Goal: Check status: Check status

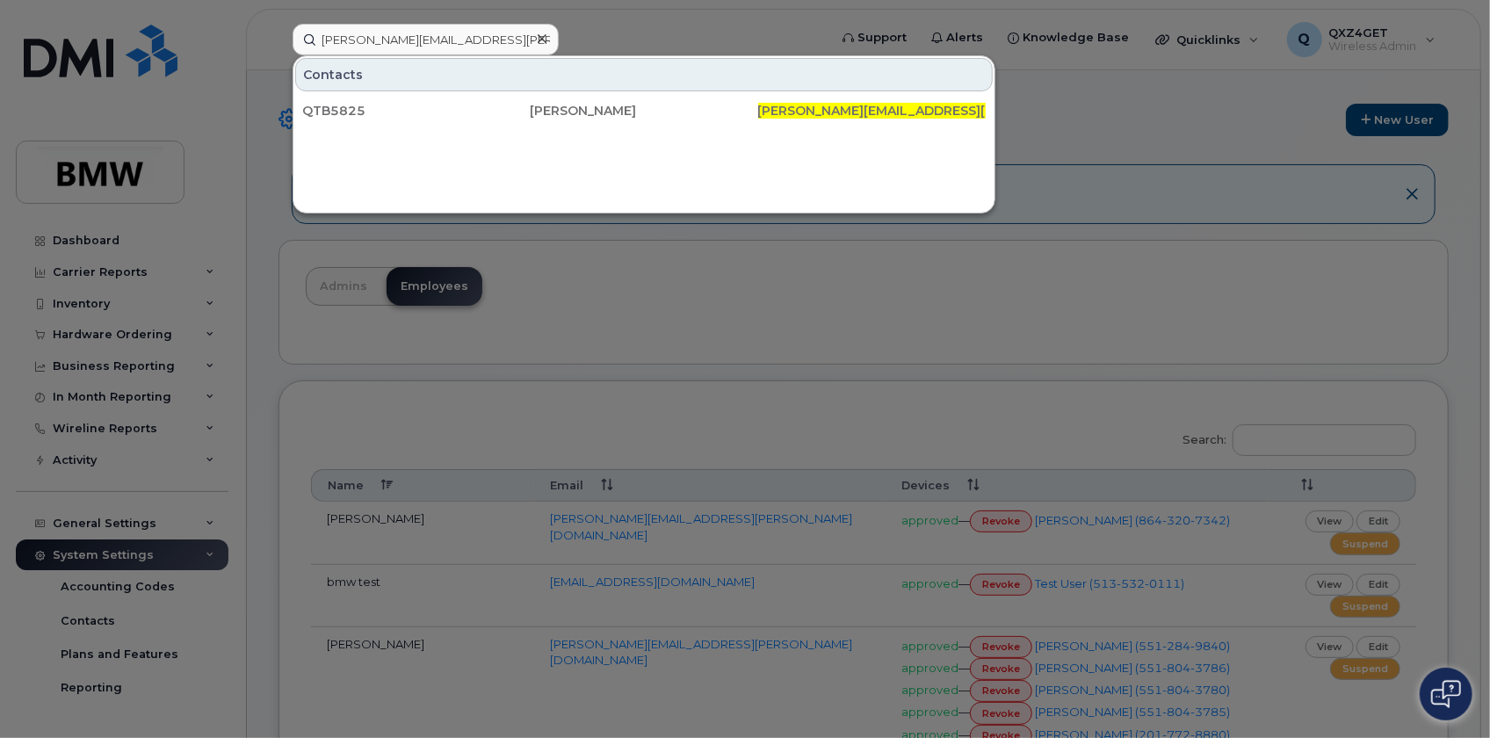
click at [539, 35] on icon at bounding box center [542, 39] width 9 height 14
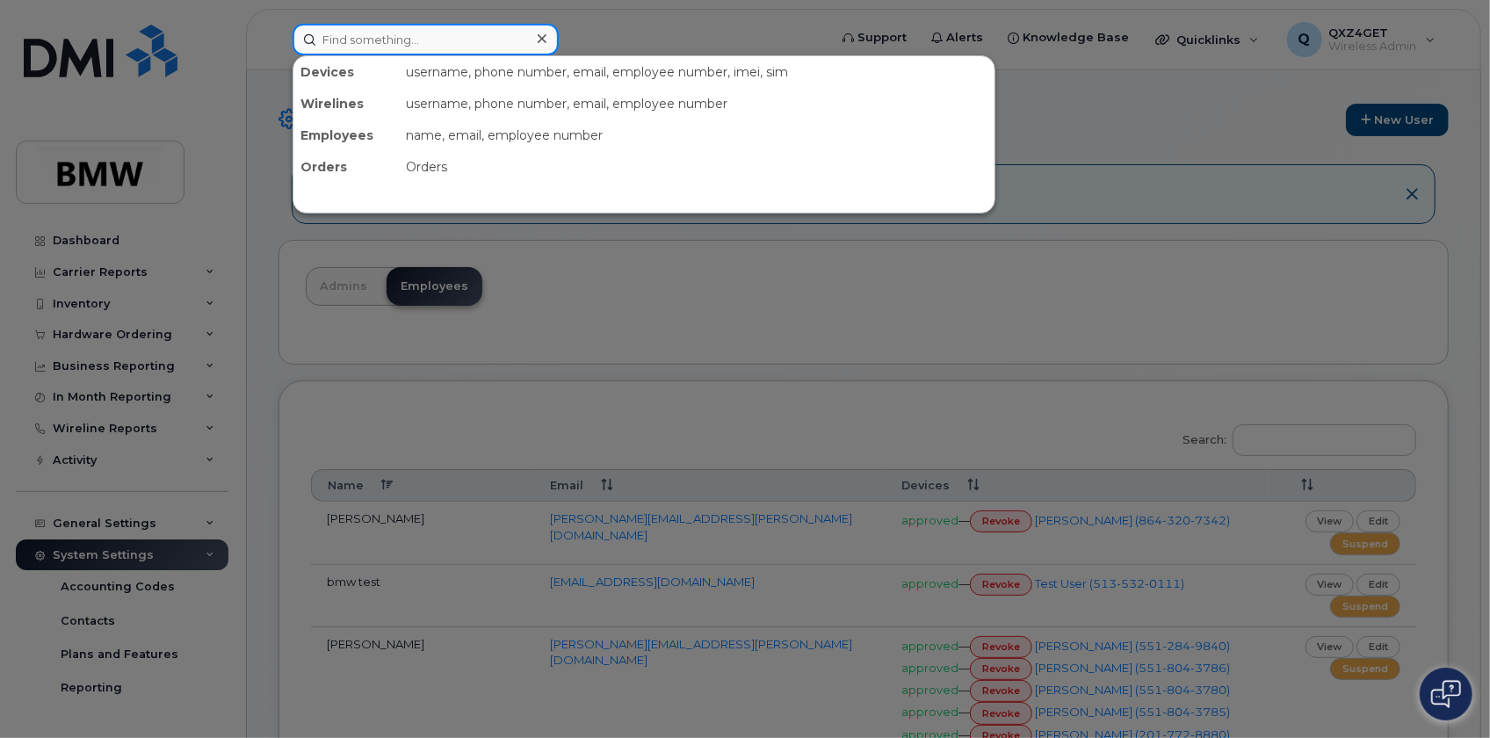
paste input "[PERSON_NAME][EMAIL_ADDRESS][PERSON_NAME][DOMAIN_NAME]"
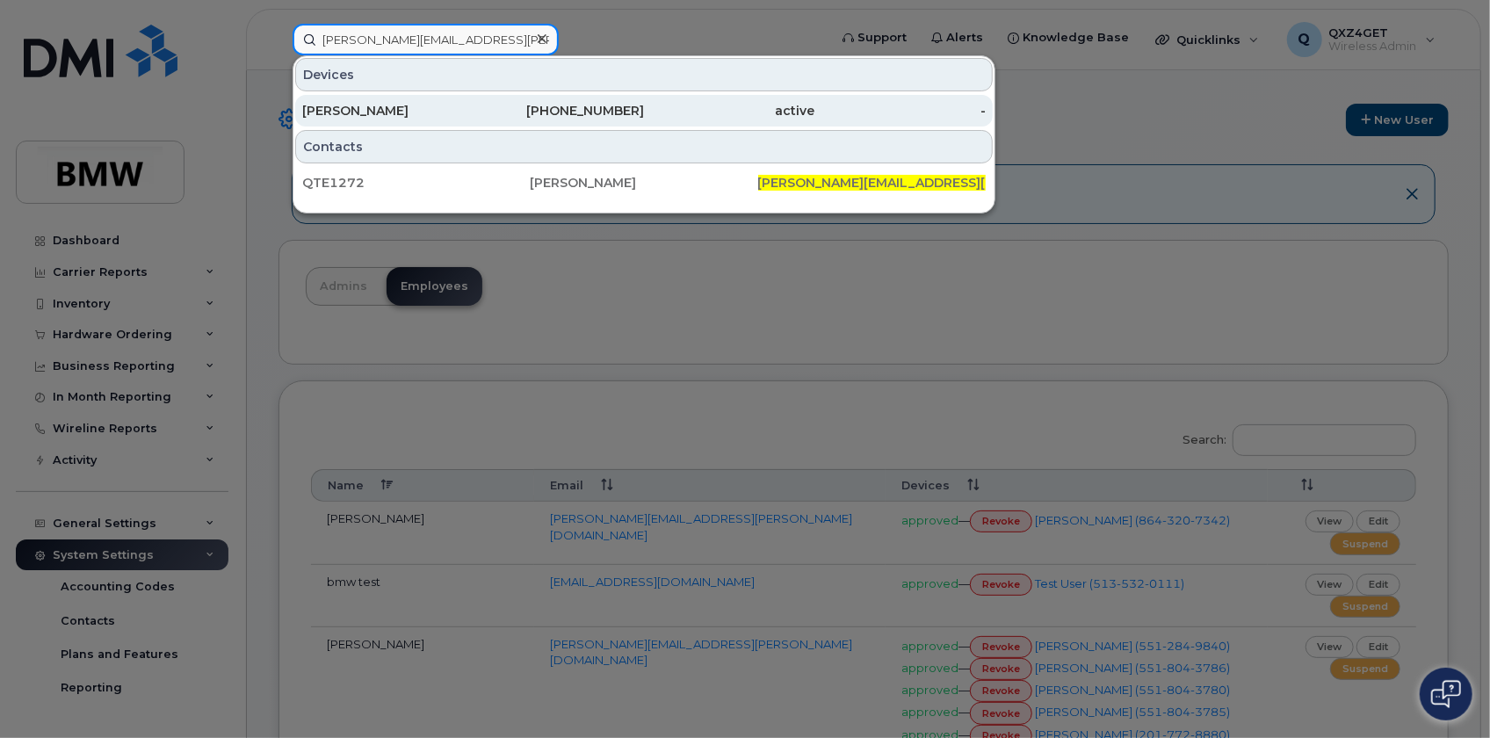
type input "[PERSON_NAME][EMAIL_ADDRESS][PERSON_NAME][DOMAIN_NAME]"
click at [365, 113] on div "[PERSON_NAME]" at bounding box center [387, 111] width 171 height 18
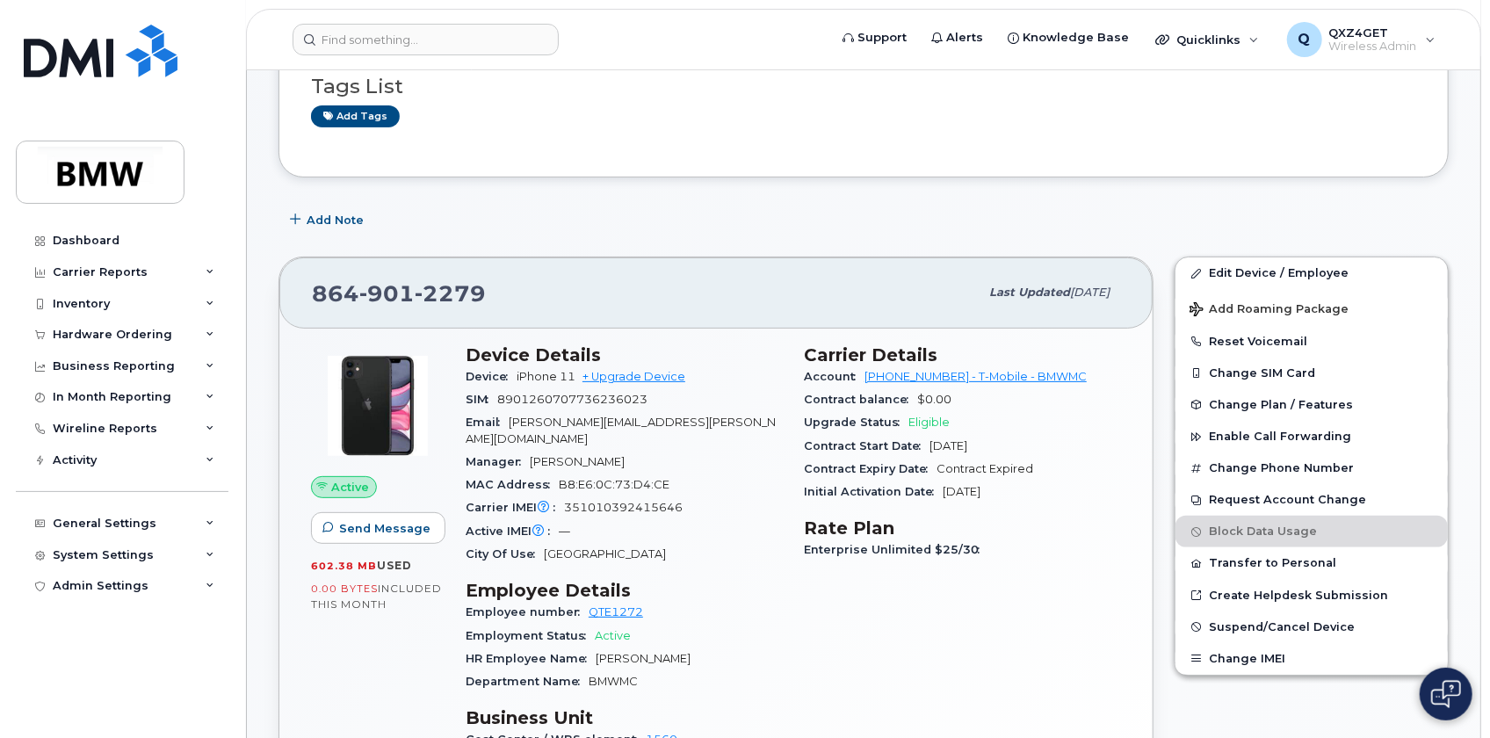
scroll to position [159, 0]
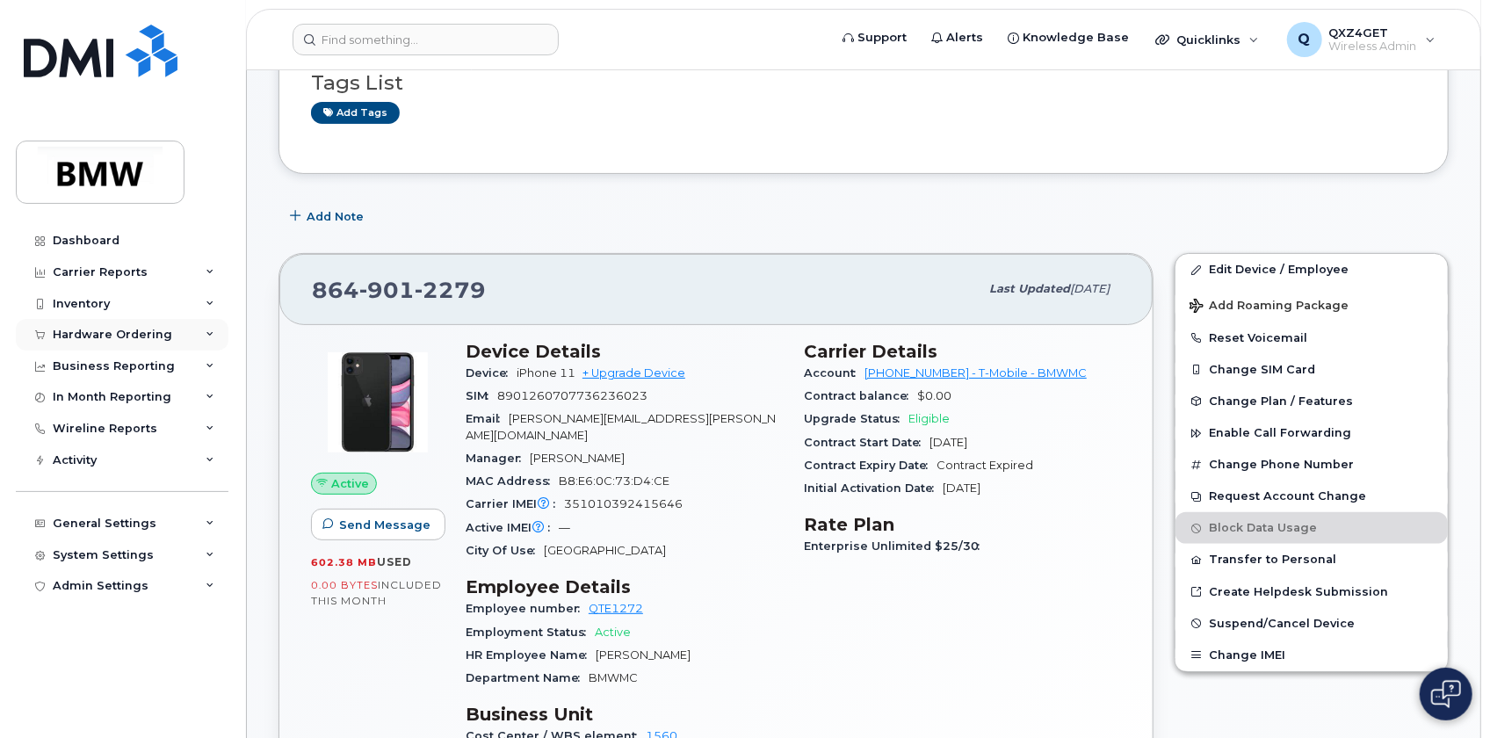
click at [130, 325] on div "Hardware Ordering" at bounding box center [122, 335] width 213 height 32
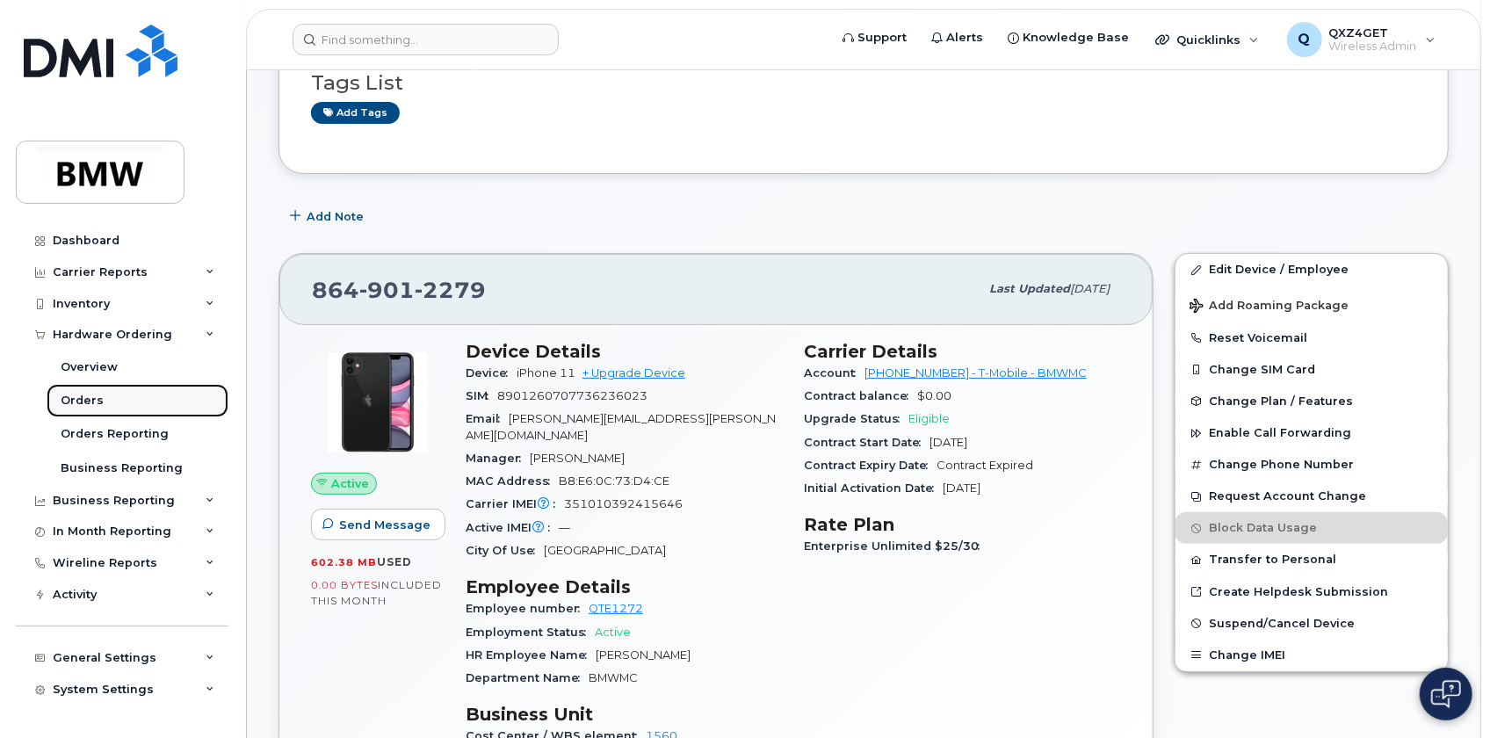
click at [75, 394] on div "Orders" at bounding box center [82, 401] width 43 height 16
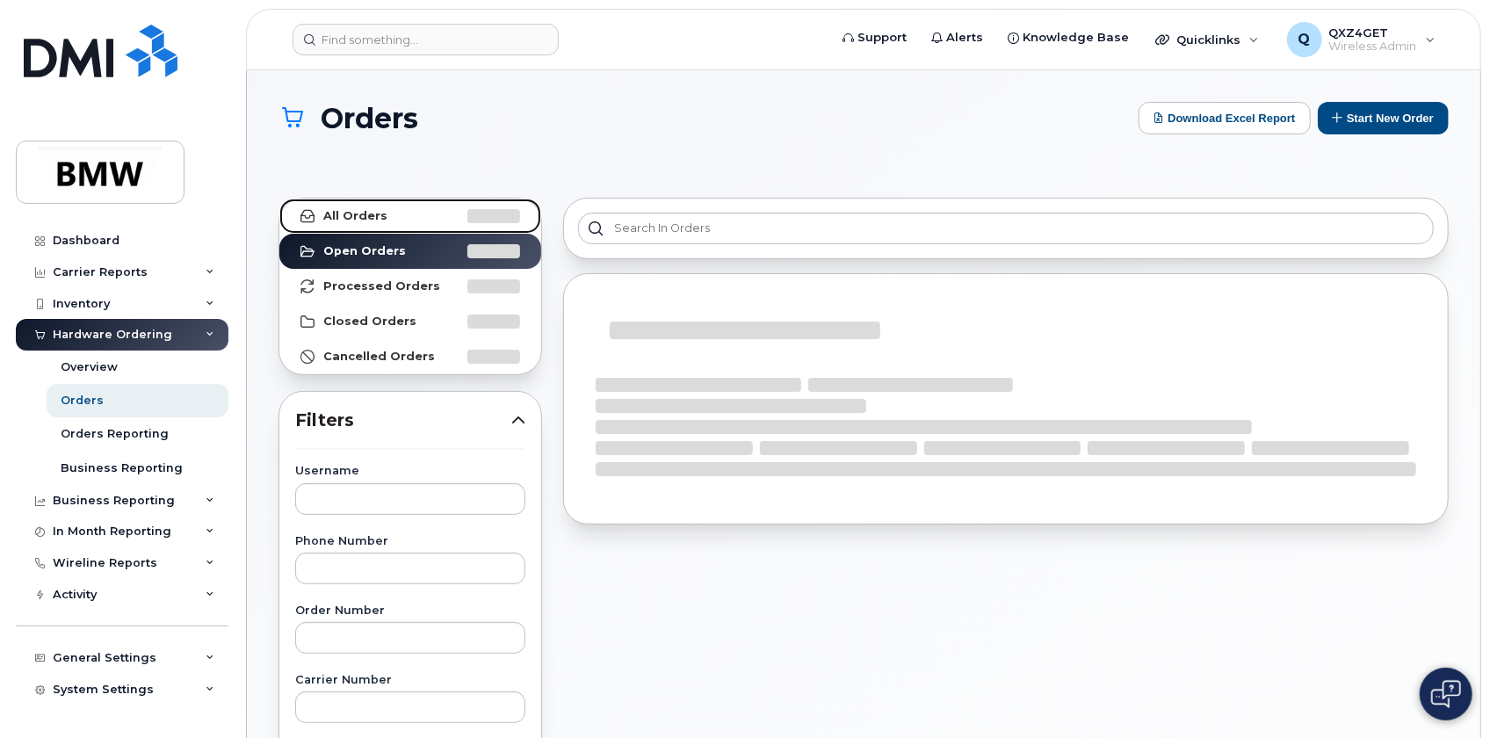
click at [334, 205] on link "All Orders" at bounding box center [410, 216] width 262 height 35
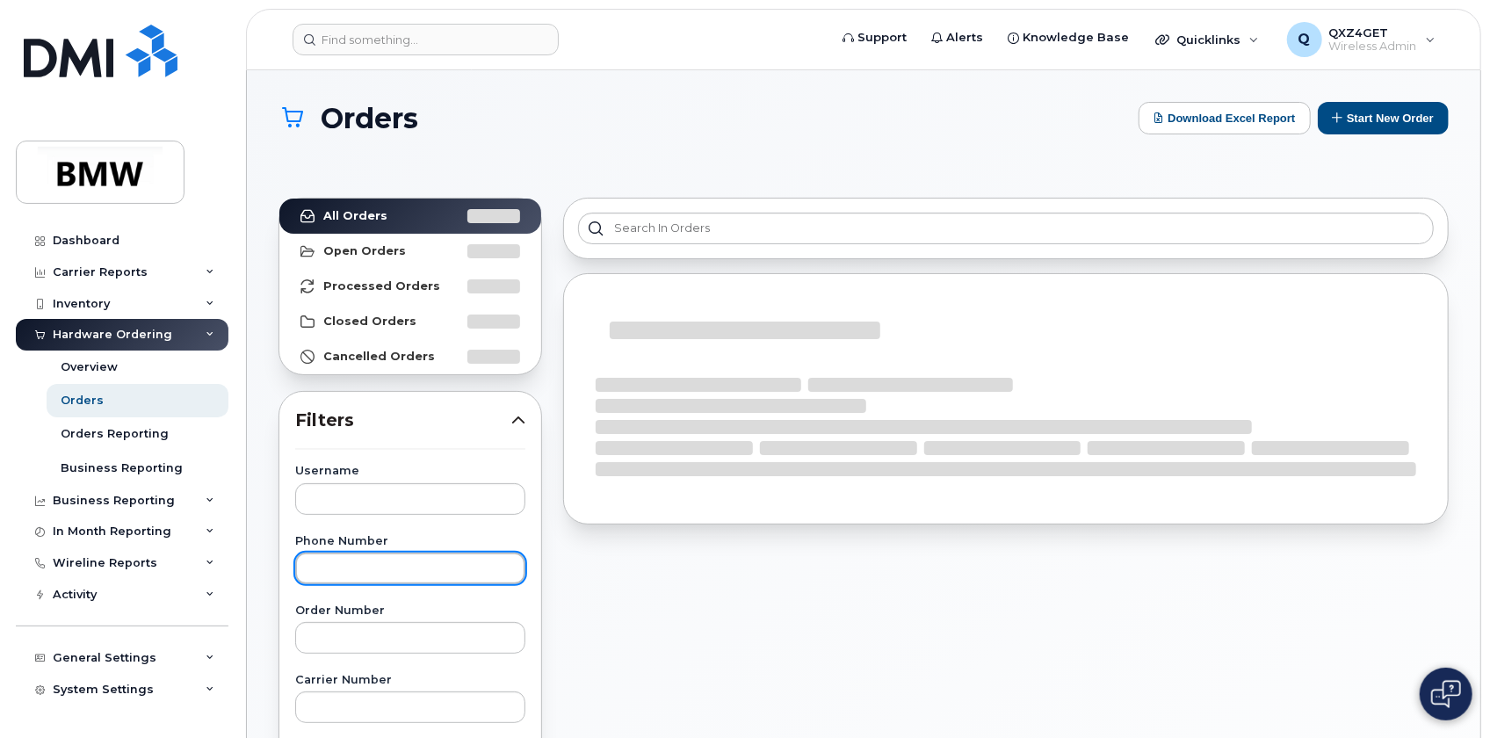
click at [369, 582] on input "text" at bounding box center [410, 569] width 230 height 32
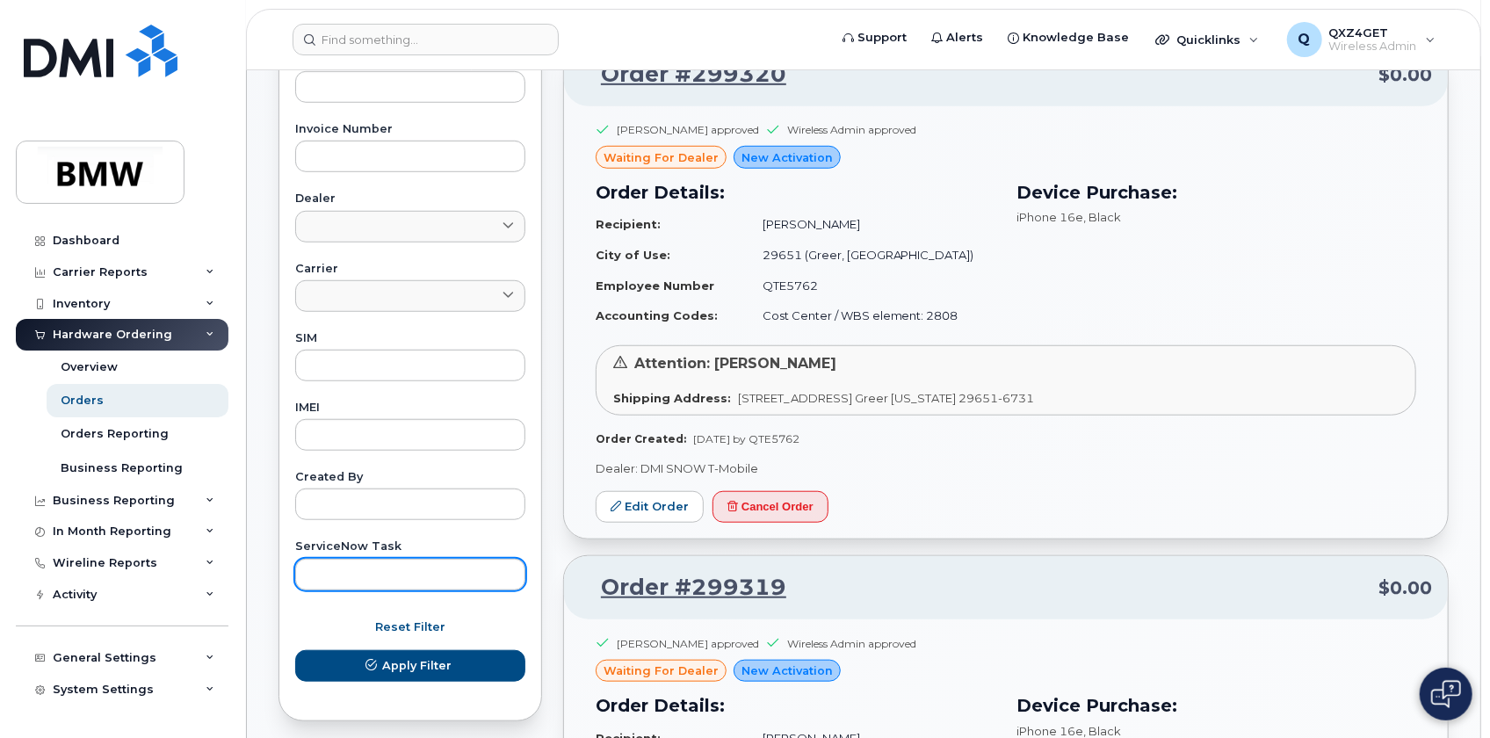
scroll to position [719, 0]
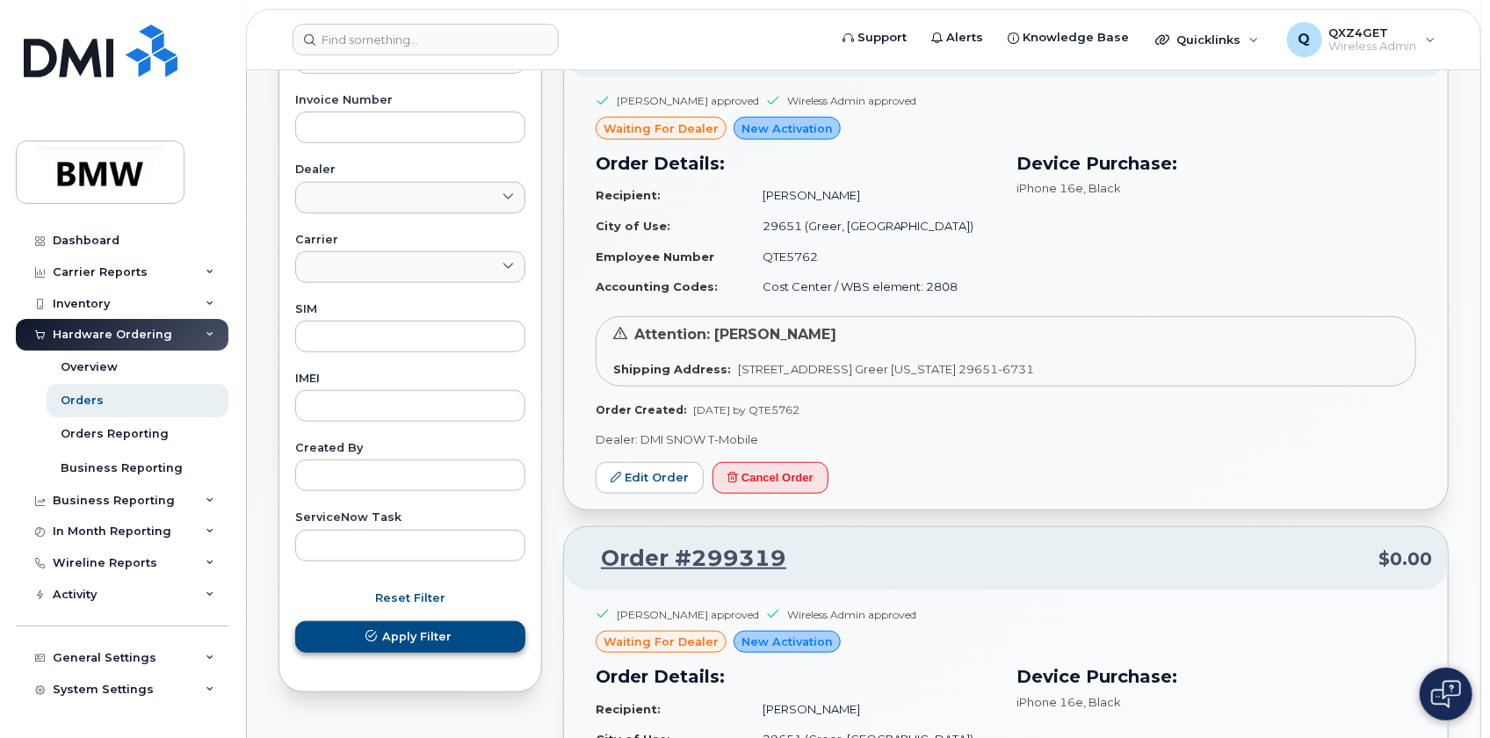
type input "8644344193"
click at [459, 633] on button "Apply Filter" at bounding box center [410, 637] width 230 height 32
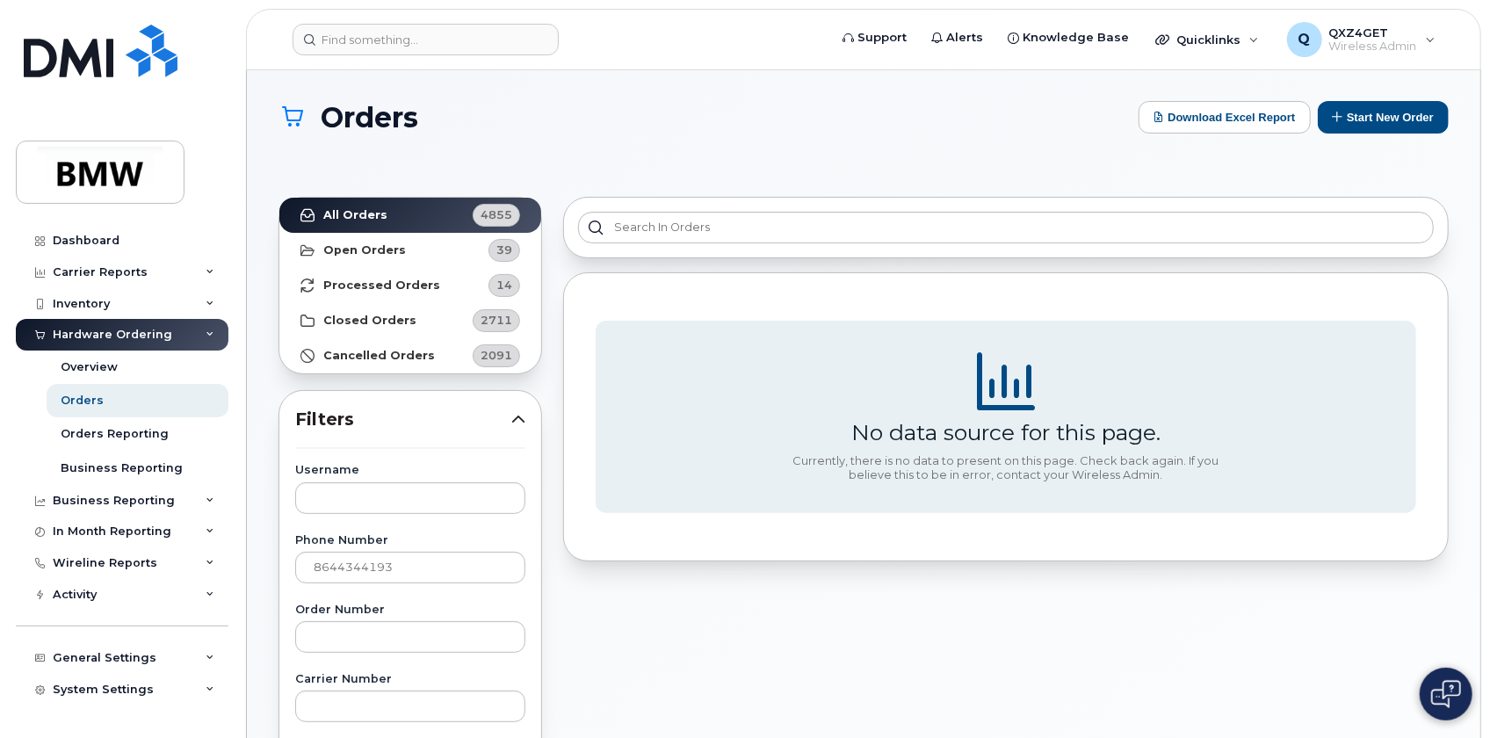
scroll to position [0, 0]
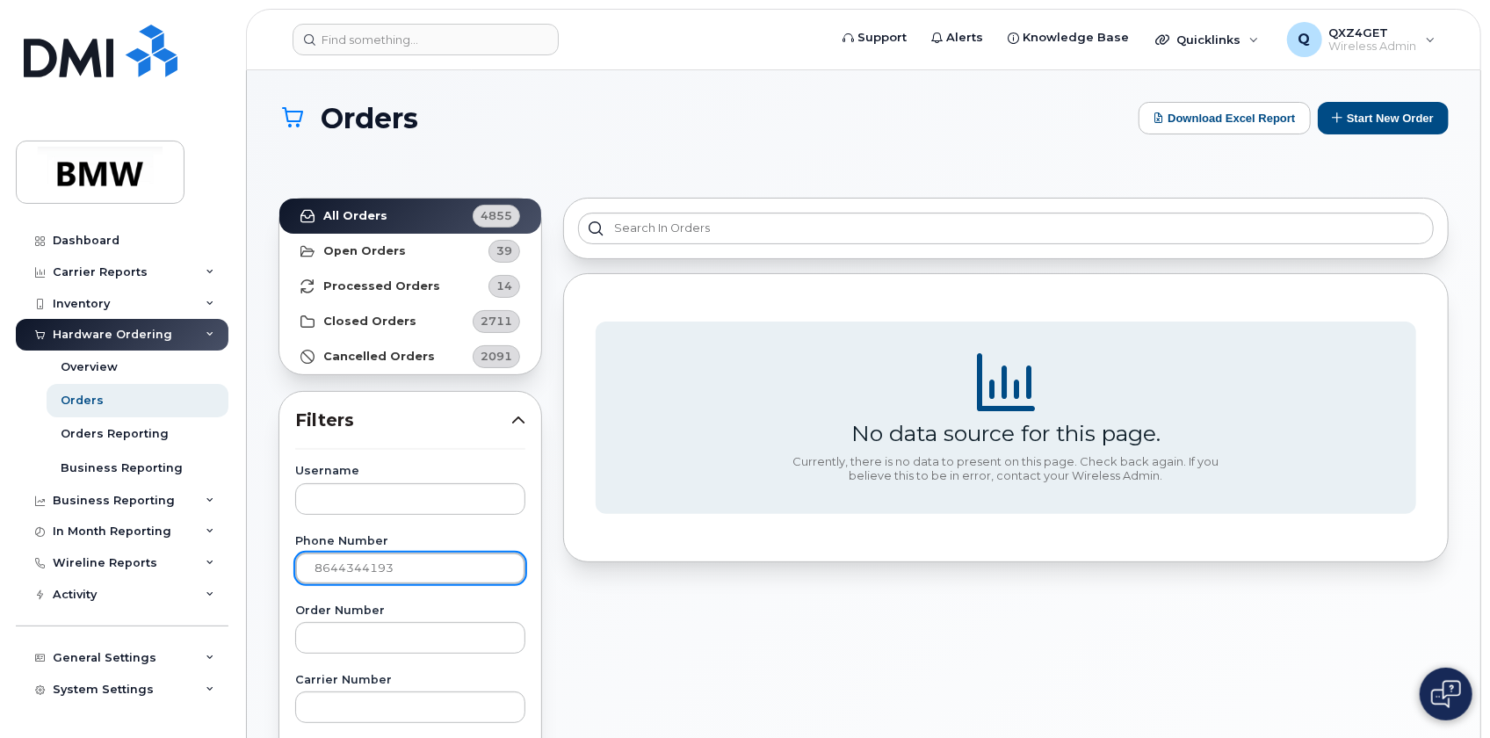
click at [312, 568] on input "8644344193" at bounding box center [410, 569] width 230 height 32
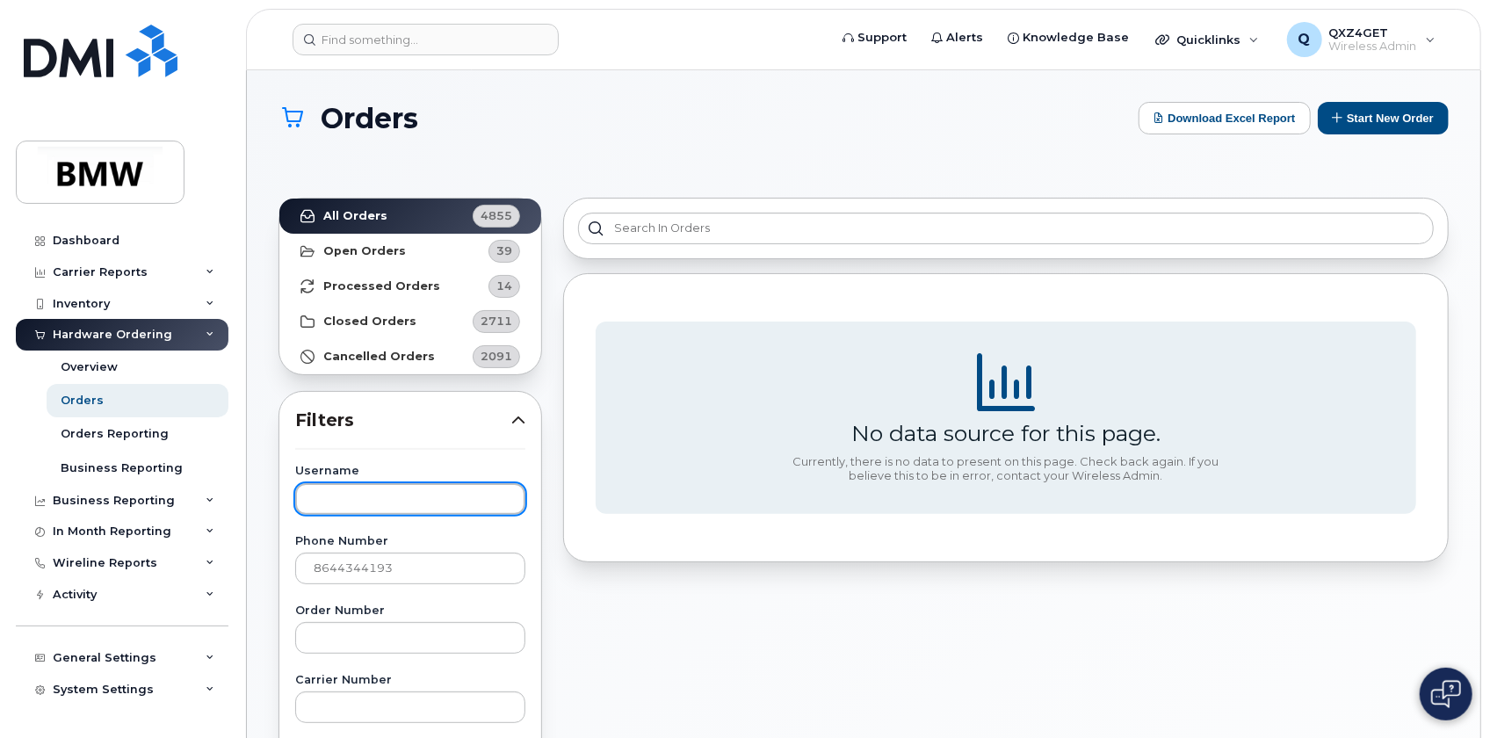
click at [344, 500] on input "text" at bounding box center [410, 499] width 230 height 32
paste input "luis.pombo"
click at [340, 496] on input "luis.pombo" at bounding box center [410, 499] width 230 height 32
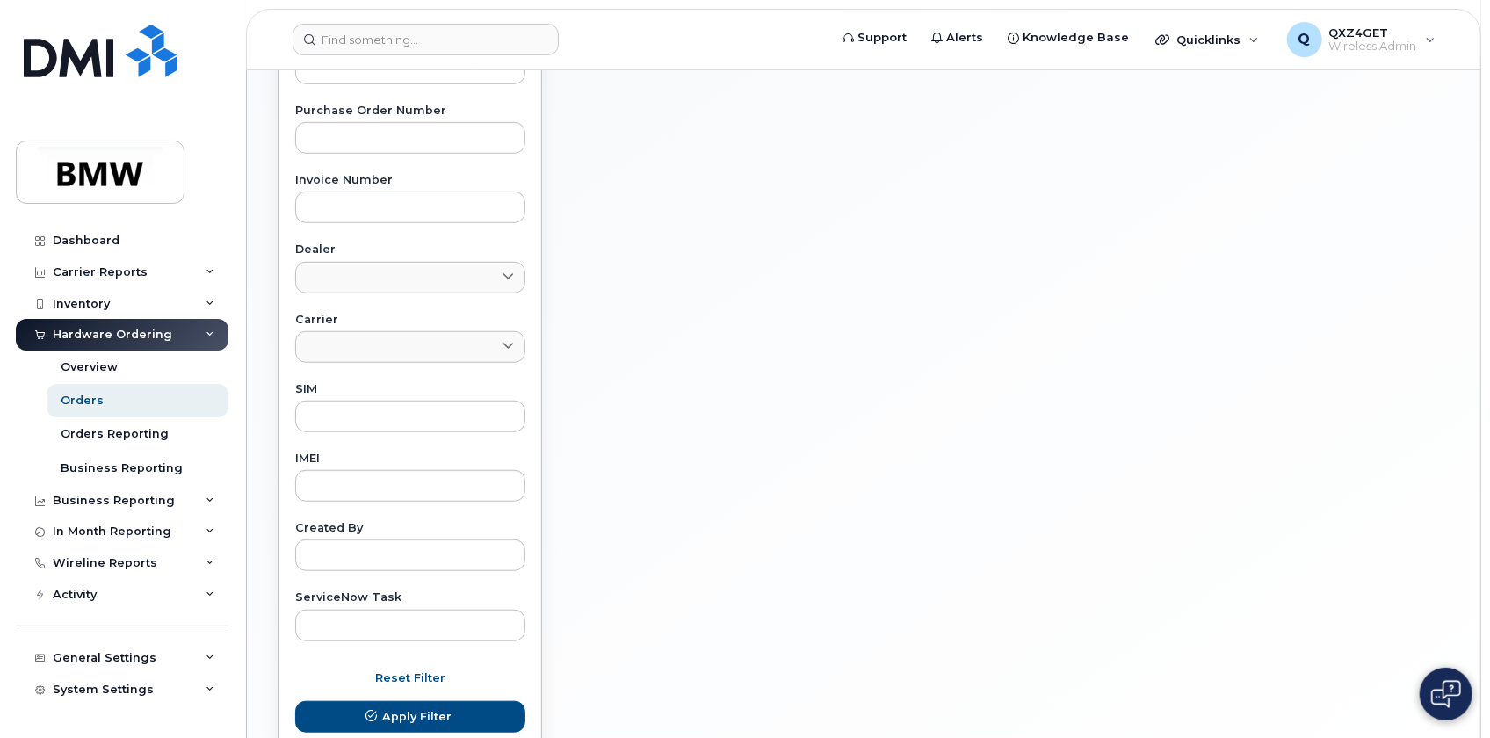
scroll to position [759, 0]
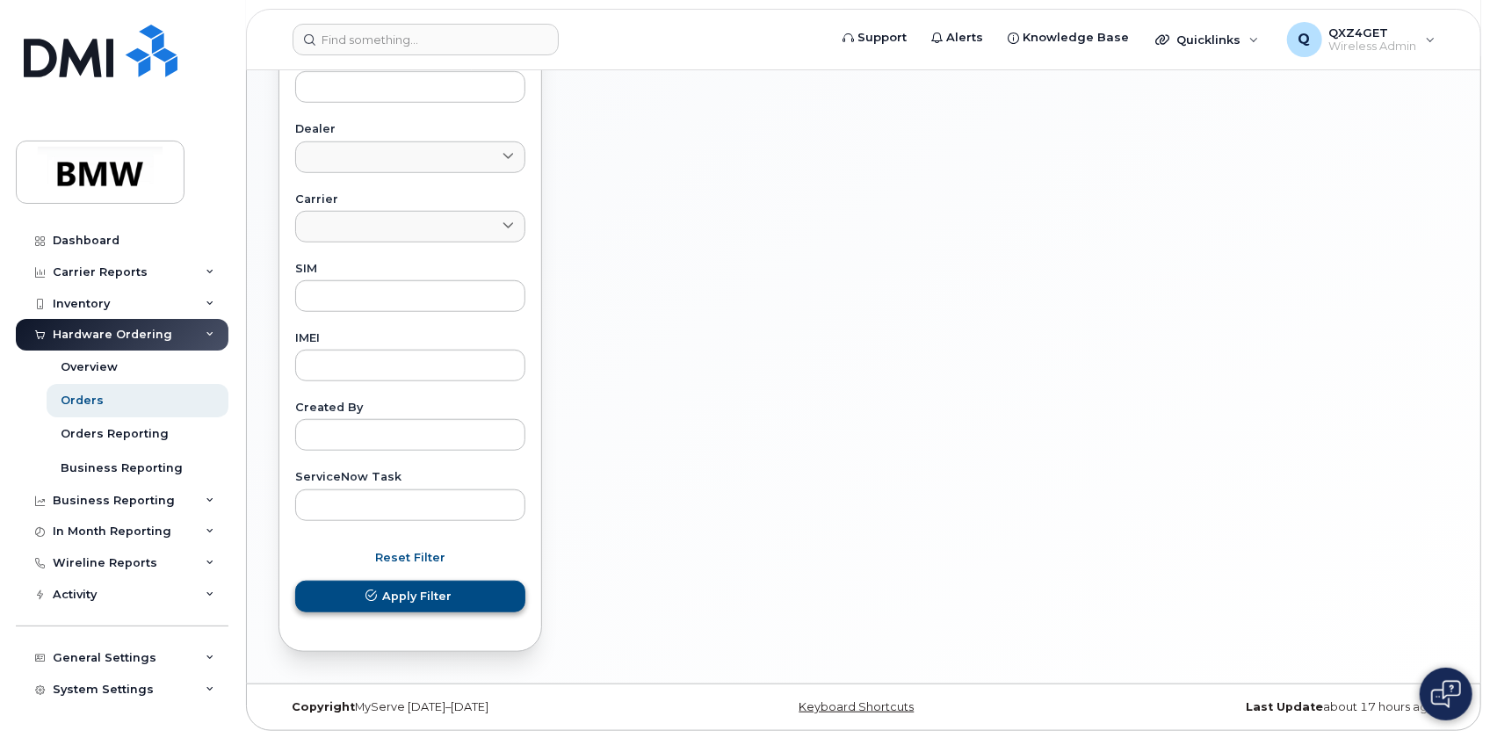
type input "luis pombo"
click at [456, 598] on button "Apply Filter" at bounding box center [410, 597] width 230 height 32
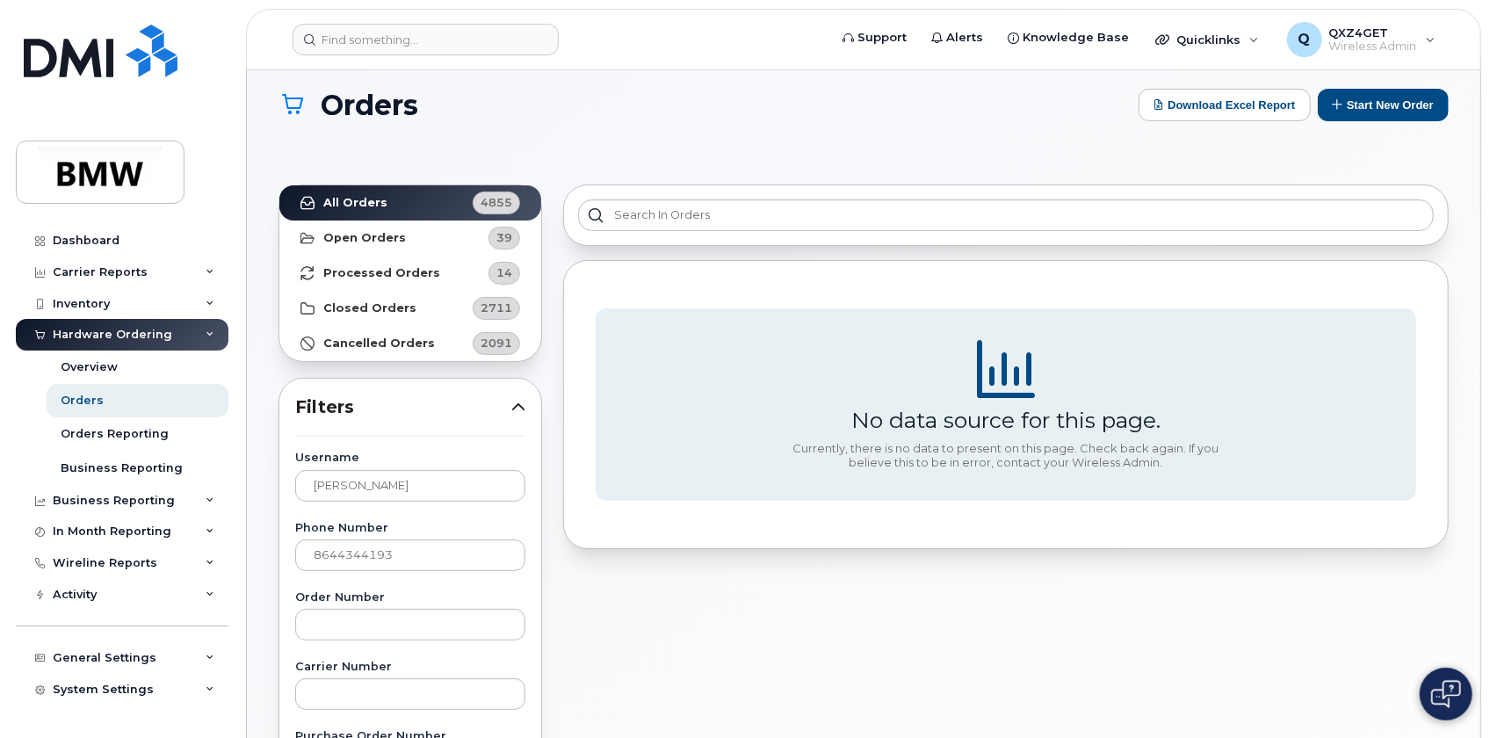
scroll to position [0, 0]
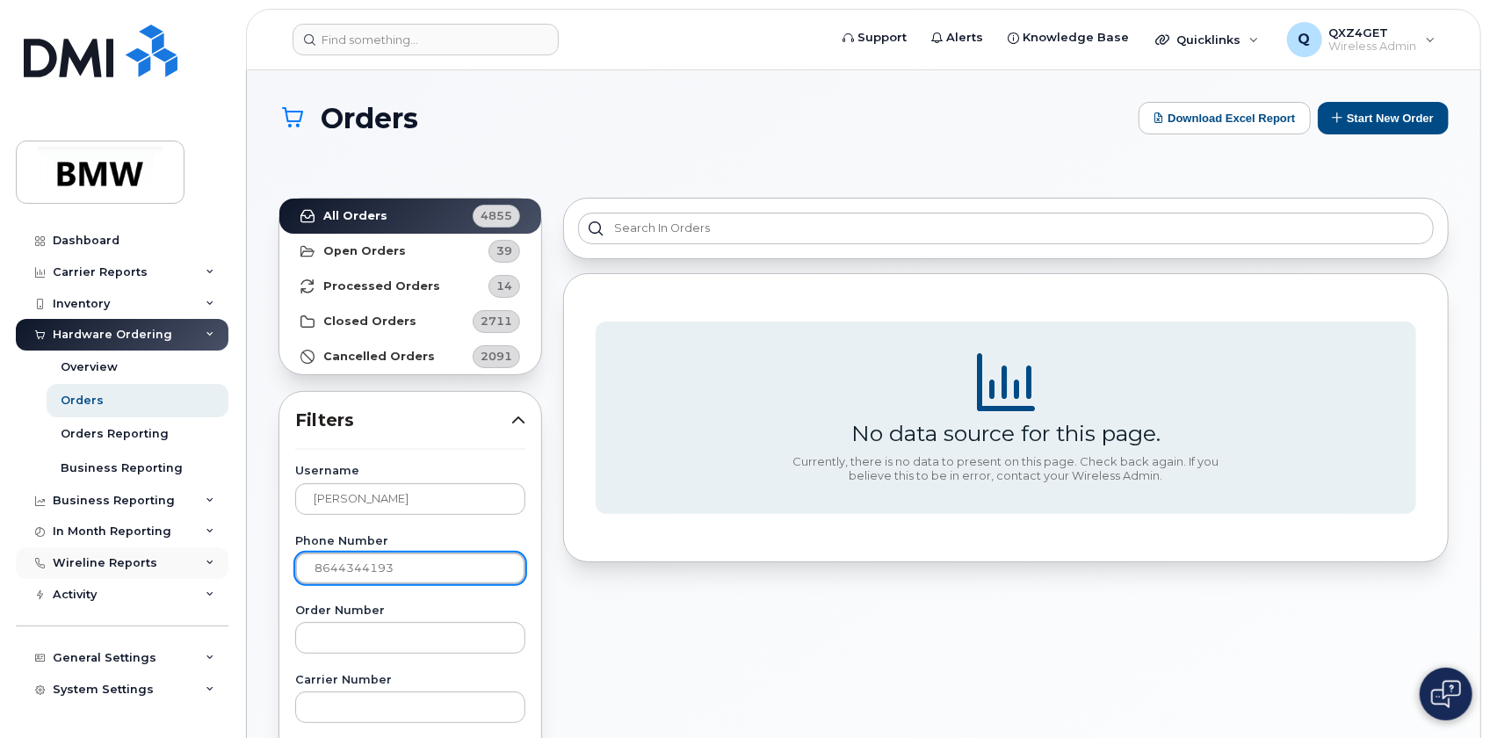
drag, startPoint x: 407, startPoint y: 568, endPoint x: 190, endPoint y: 557, distance: 217.3
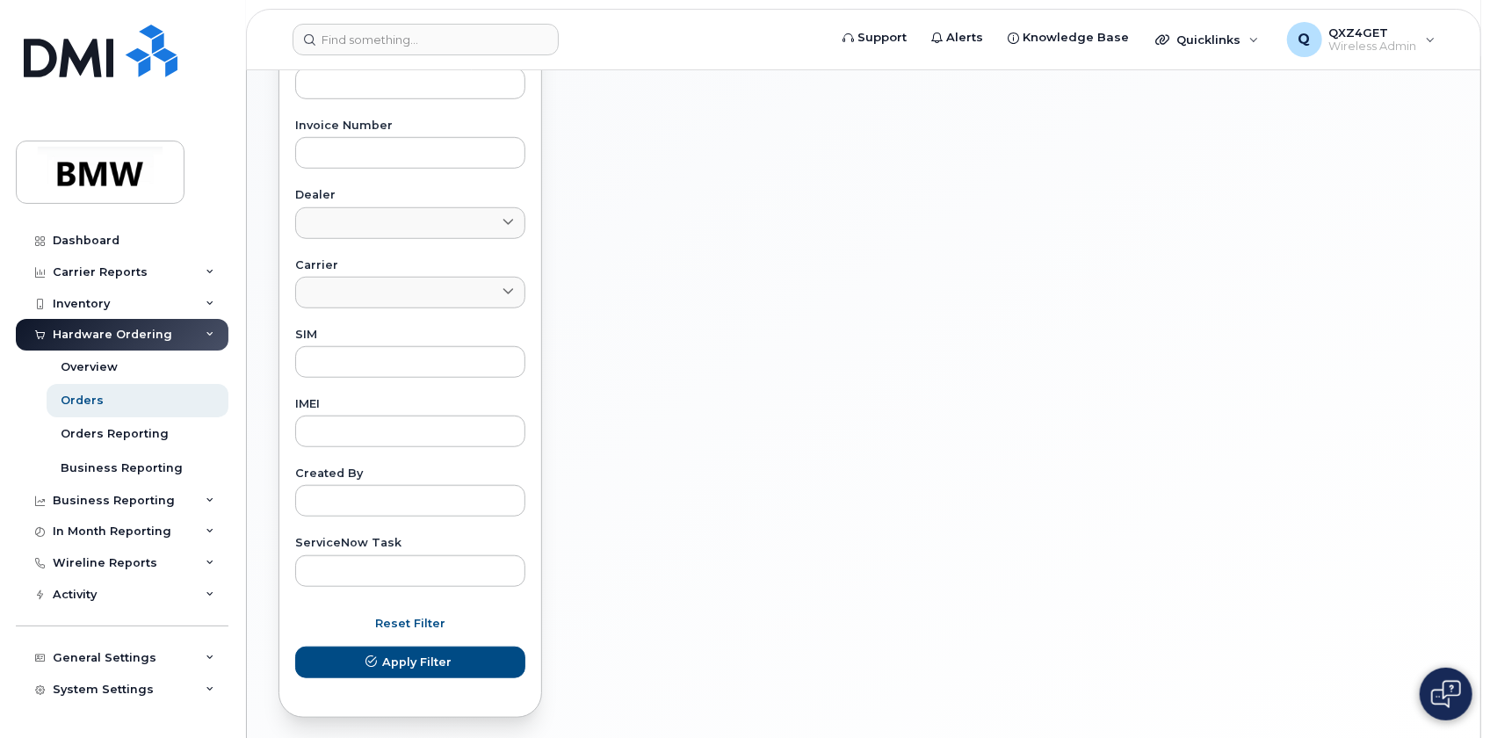
scroll to position [759, 0]
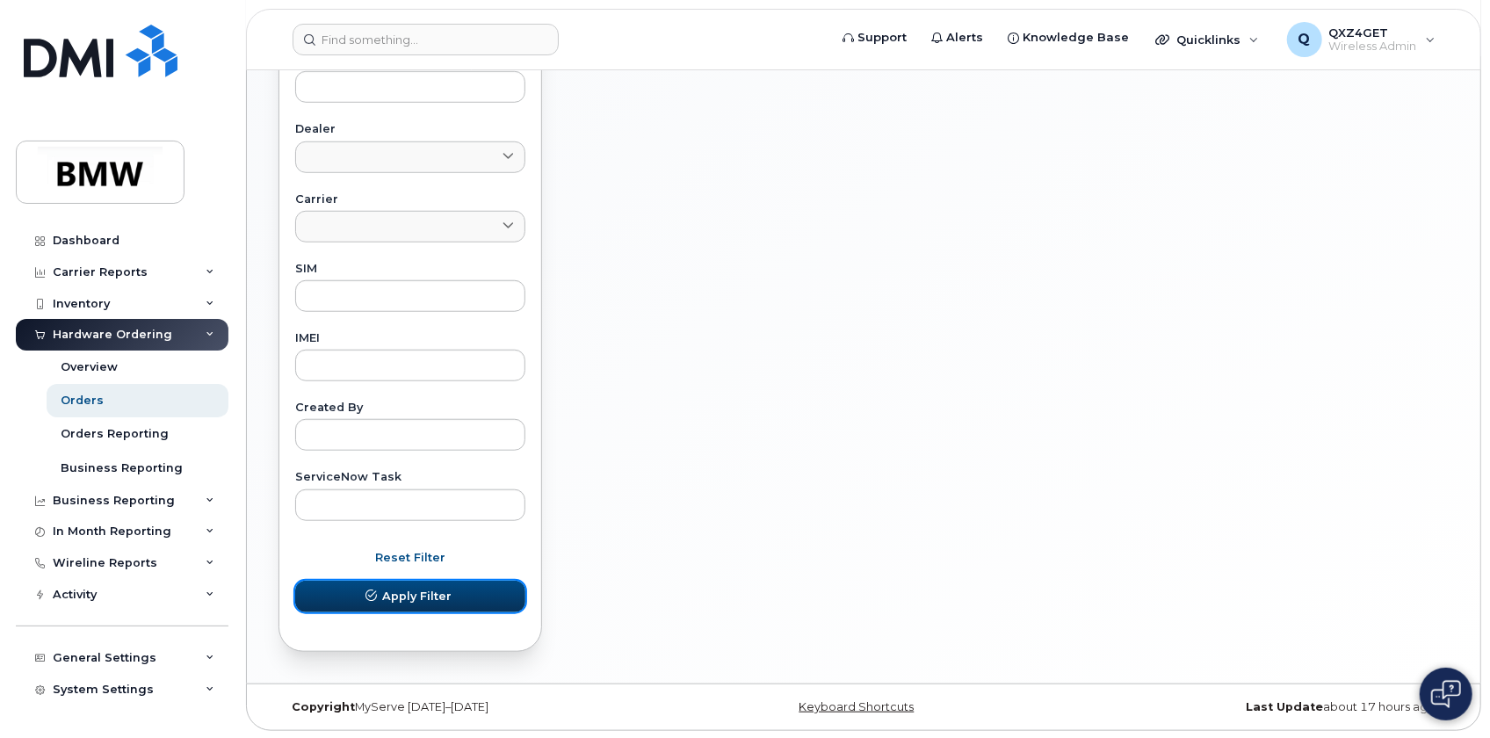
click at [483, 585] on button "Apply Filter" at bounding box center [410, 597] width 230 height 32
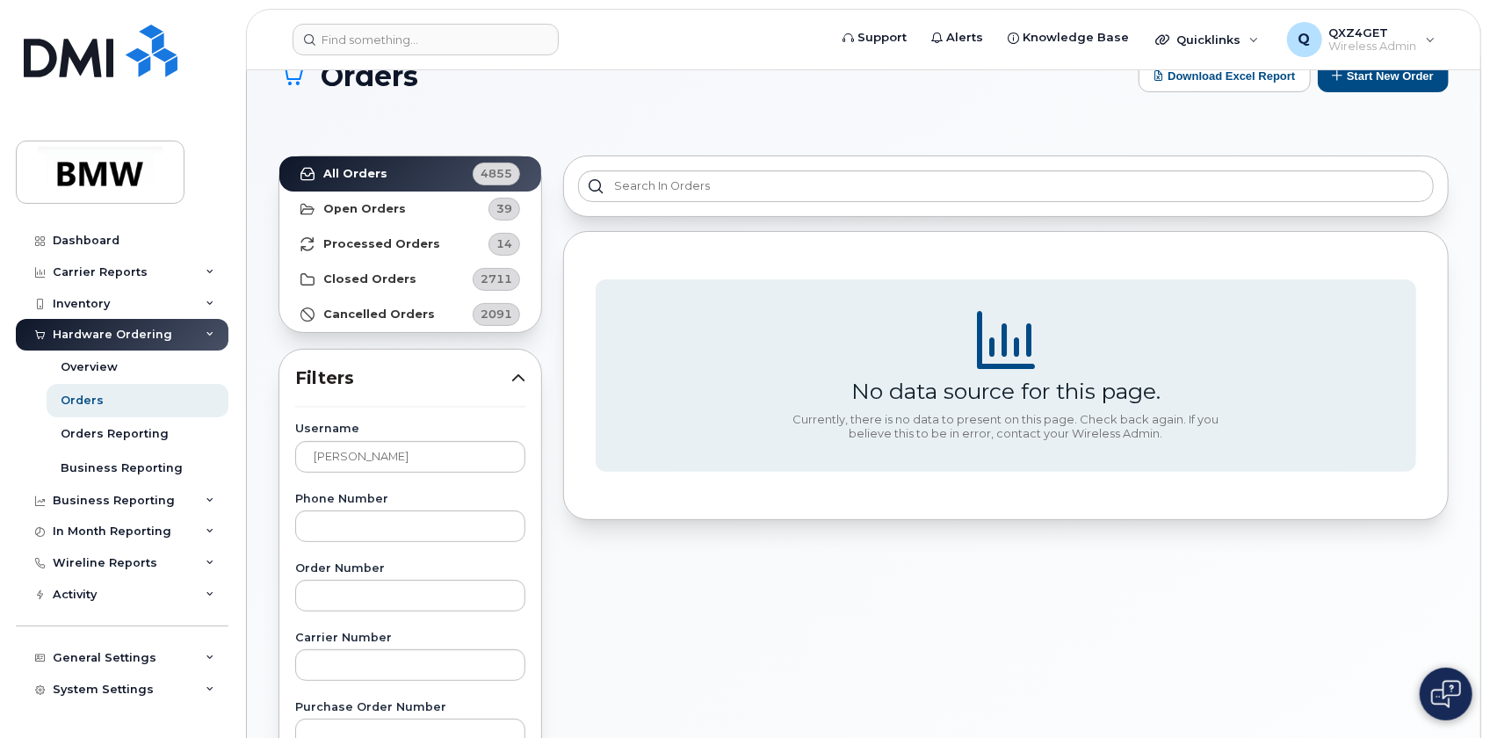
scroll to position [40, 0]
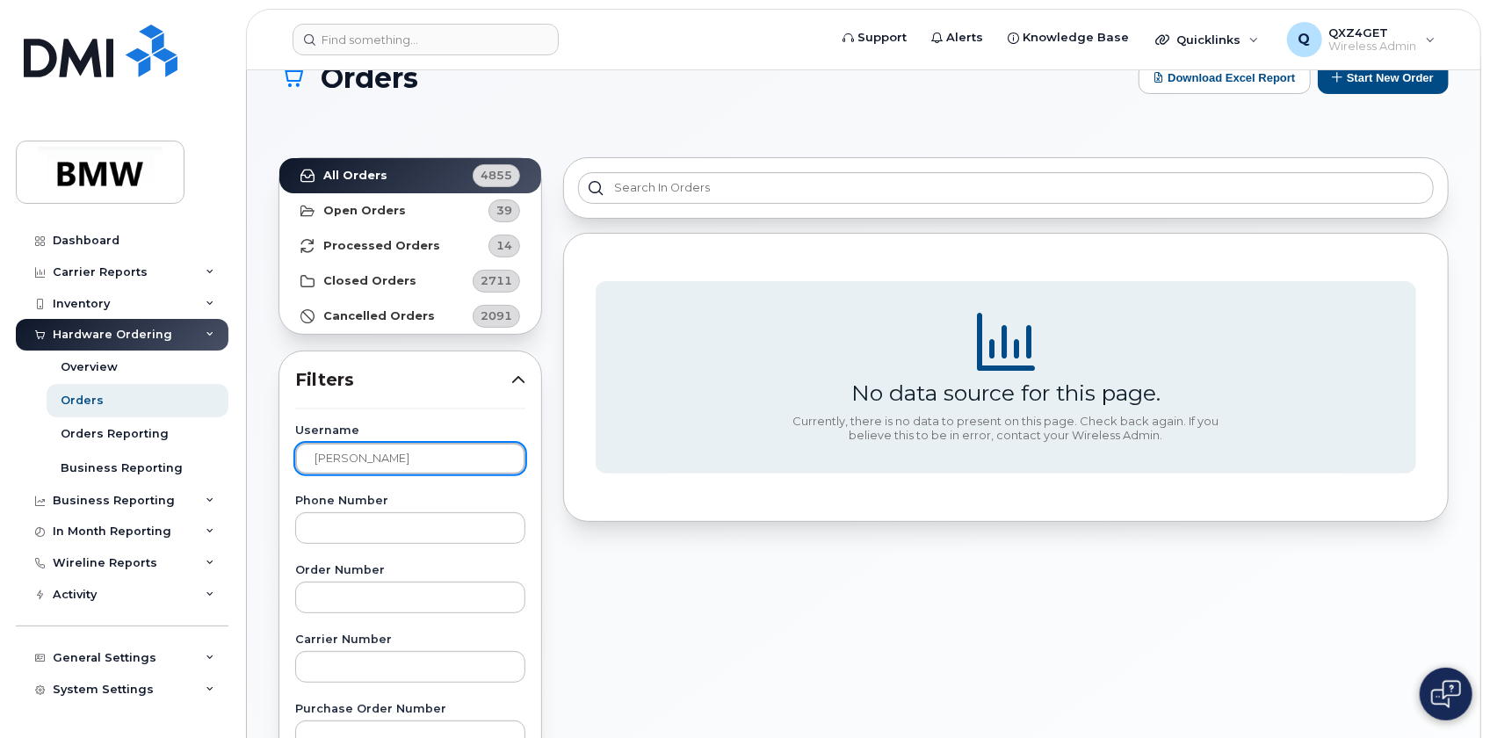
click at [315, 458] on input "luis pombo" at bounding box center [410, 459] width 230 height 32
click at [314, 457] on input "luis pombo" at bounding box center [410, 459] width 230 height 32
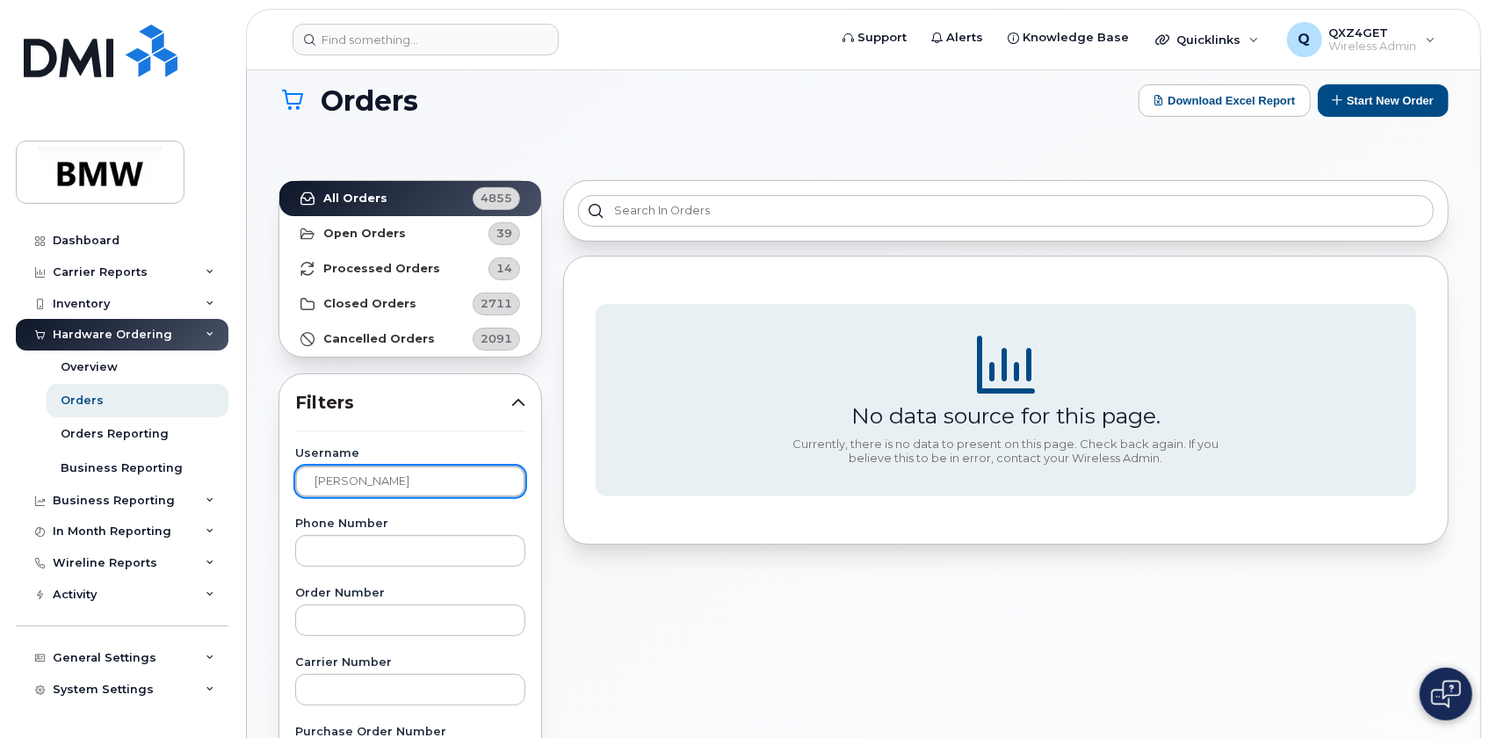
scroll to position [0, 0]
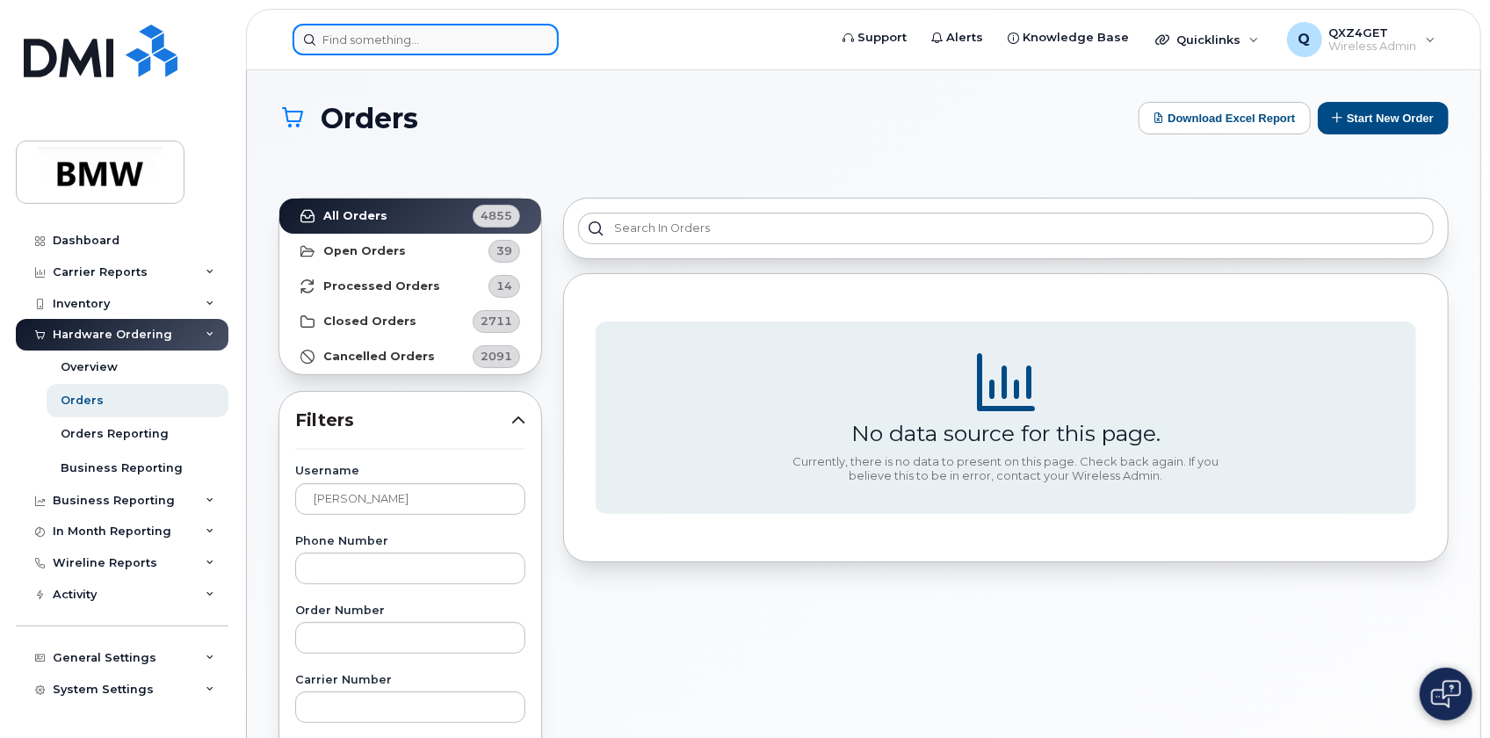
click at [380, 33] on input at bounding box center [426, 40] width 266 height 32
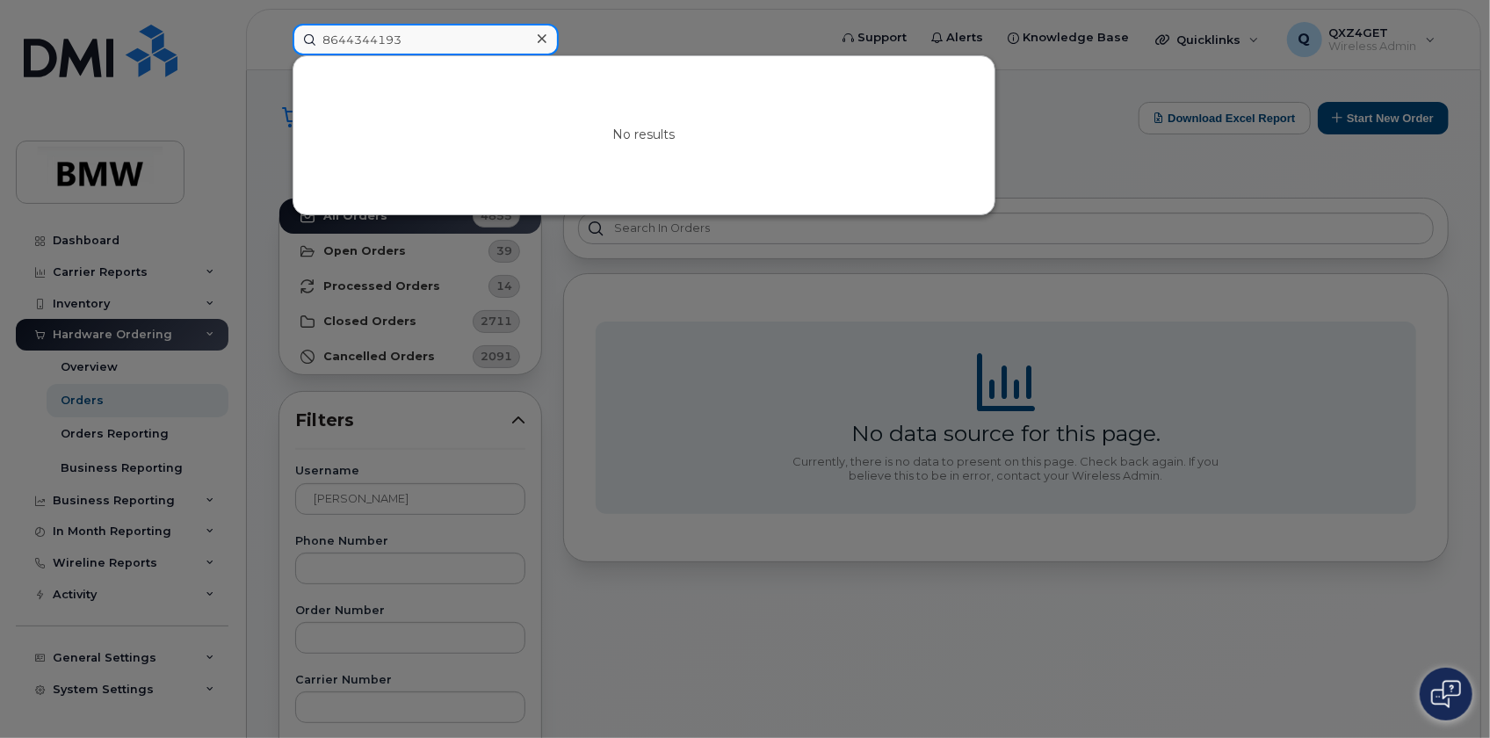
drag, startPoint x: 438, startPoint y: 35, endPoint x: 236, endPoint y: 18, distance: 201.9
click at [279, 24] on div "8644344193 No results" at bounding box center [555, 40] width 552 height 32
type input "8644344245"
